Goal: Transaction & Acquisition: Subscribe to service/newsletter

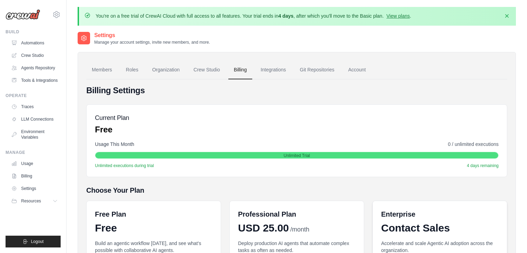
scroll to position [110, 0]
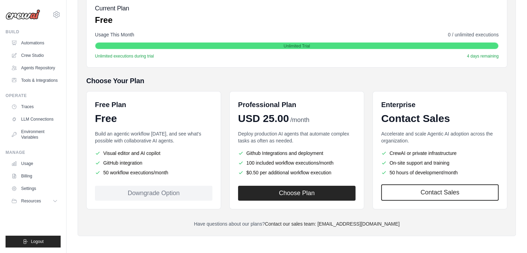
click at [477, 56] on span "4 days remaining" at bounding box center [483, 56] width 32 height 6
click at [434, 76] on h5 "Choose Your Plan" at bounding box center [296, 81] width 421 height 10
click at [458, 35] on span "0 / unlimited executions" at bounding box center [473, 34] width 51 height 7
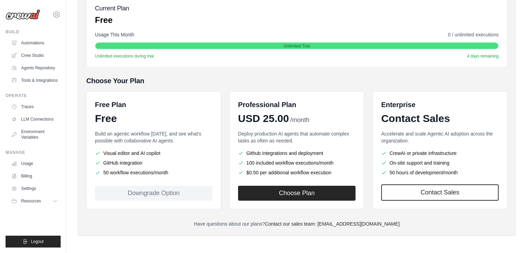
click at [458, 35] on span "0 / unlimited executions" at bounding box center [473, 34] width 51 height 7
click at [387, 56] on div "Unlimited executions during trial 4 days remaining" at bounding box center [297, 56] width 404 height 6
click at [286, 43] on span "Unlimited Trial" at bounding box center [297, 46] width 26 height 6
click at [287, 43] on span "Unlimited Trial" at bounding box center [297, 46] width 26 height 6
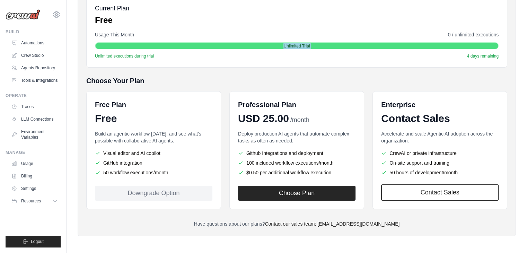
click at [287, 43] on span "Unlimited Trial" at bounding box center [297, 46] width 26 height 6
click at [384, 82] on h5 "Choose Your Plan" at bounding box center [296, 81] width 421 height 10
click at [369, 110] on div "Free Plan Free Build an agentic workflow [DATE], and see what's possible with c…" at bounding box center [296, 150] width 421 height 118
click at [341, 79] on h5 "Choose Your Plan" at bounding box center [296, 81] width 421 height 10
drag, startPoint x: 395, startPoint y: 223, endPoint x: 333, endPoint y: 224, distance: 61.4
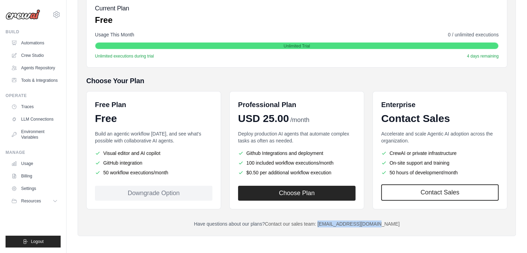
click at [333, 224] on p "Have questions about our plans? Contact our sales team: [EMAIL_ADDRESS][DOMAIN_…" at bounding box center [296, 223] width 421 height 7
copy link "[EMAIL_ADDRESS][DOMAIN_NAME]"
click at [452, 221] on p "Have questions about our plans? Contact our sales team: [EMAIL_ADDRESS][DOMAIN_…" at bounding box center [296, 223] width 421 height 7
